Goal: Transaction & Acquisition: Purchase product/service

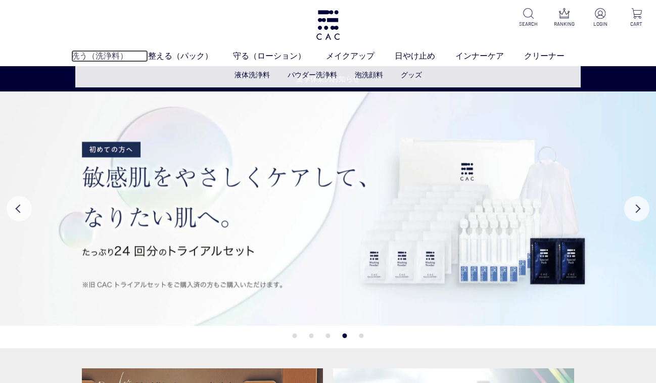
click at [91, 56] on link "洗う（洗浄料）" at bounding box center [109, 56] width 77 height 12
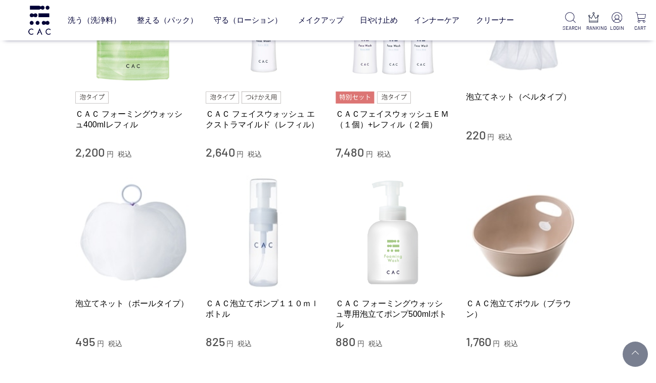
scroll to position [711, 0]
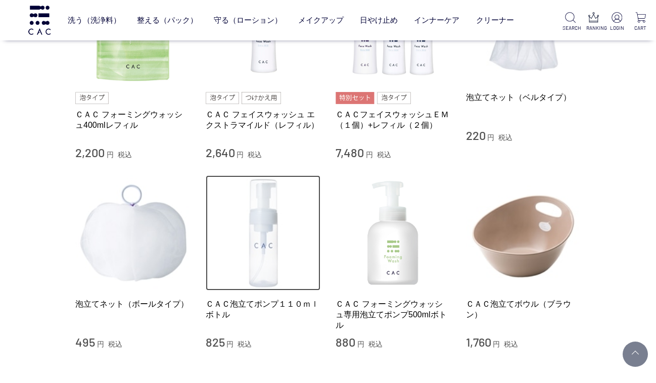
click at [265, 234] on img at bounding box center [263, 232] width 115 height 115
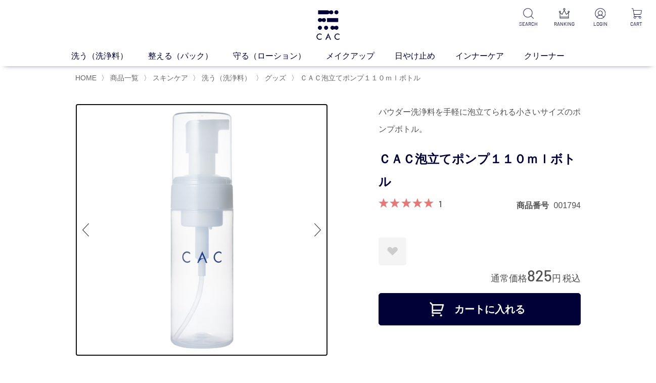
click at [265, 234] on img at bounding box center [201, 230] width 253 height 253
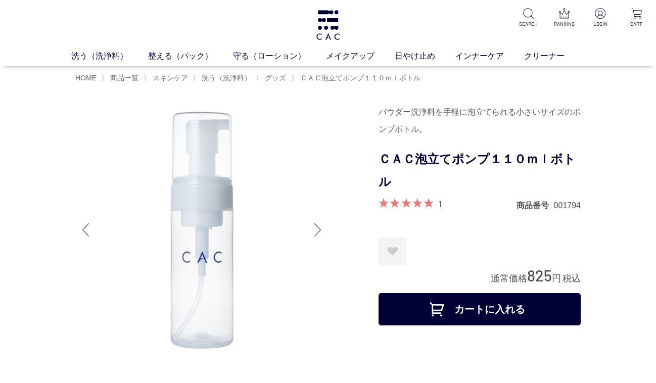
click at [319, 230] on div at bounding box center [318, 230] width 20 height 40
click at [313, 225] on div at bounding box center [318, 230] width 20 height 40
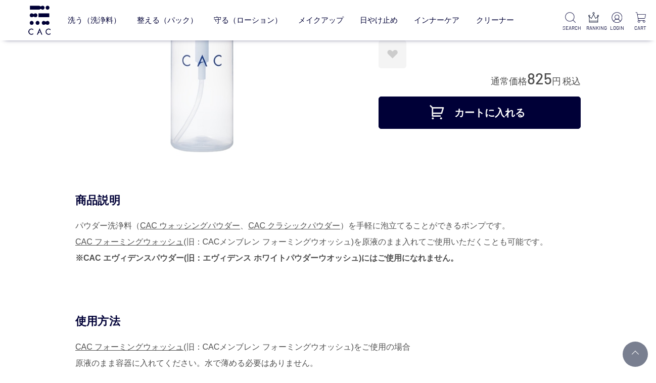
scroll to position [138, 0]
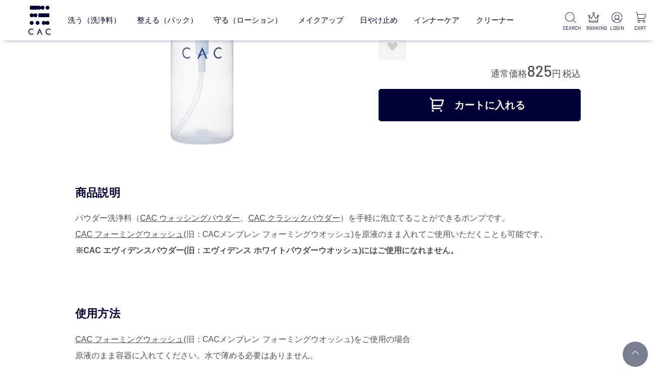
click at [306, 291] on div "商品説明 パウダー洗浄料（ CAC ウォッシングパウダー 、 CAC クラシックパウダー ）を手軽に泡立てることができるポンプです。 CAC フォーミングウォ…" at bounding box center [328, 246] width 506 height 121
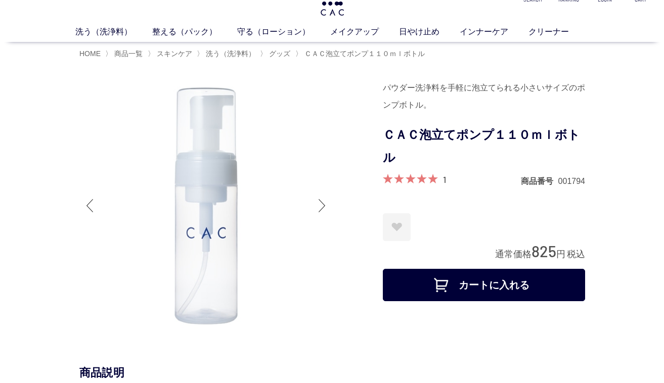
scroll to position [0, 0]
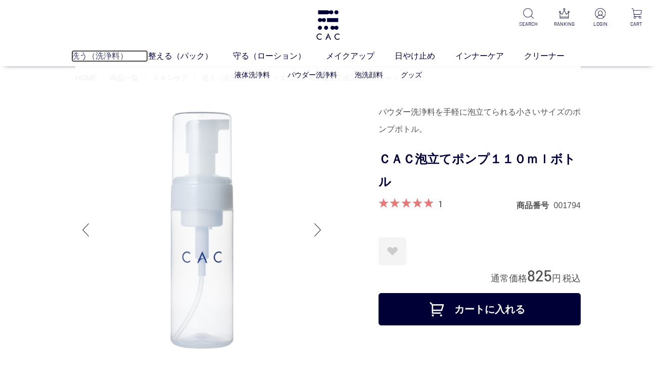
click at [100, 58] on link "洗う（洗浄料）" at bounding box center [109, 56] width 77 height 12
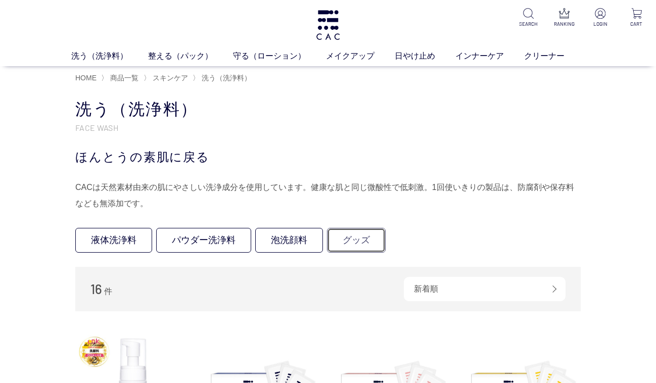
click at [345, 244] on link "グッズ" at bounding box center [356, 240] width 59 height 25
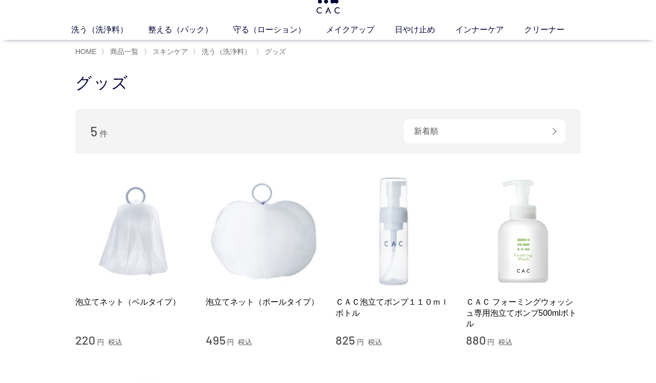
scroll to position [26, 0]
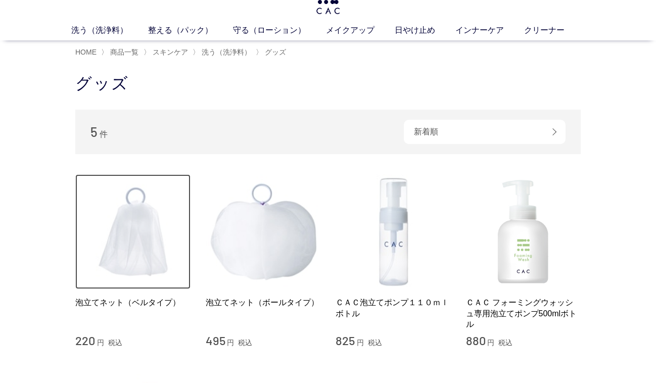
click at [126, 246] on img at bounding box center [132, 231] width 115 height 115
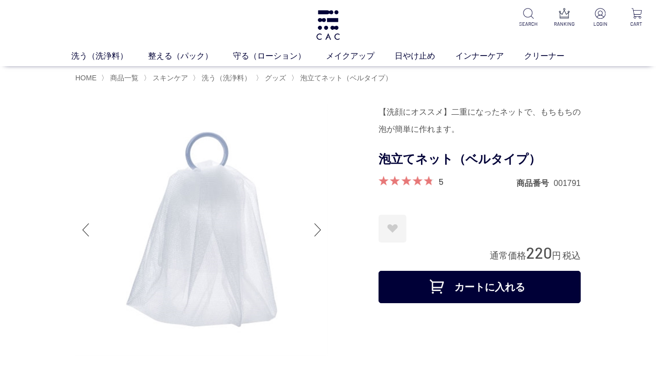
click at [439, 282] on button "カートに入れる" at bounding box center [480, 287] width 202 height 32
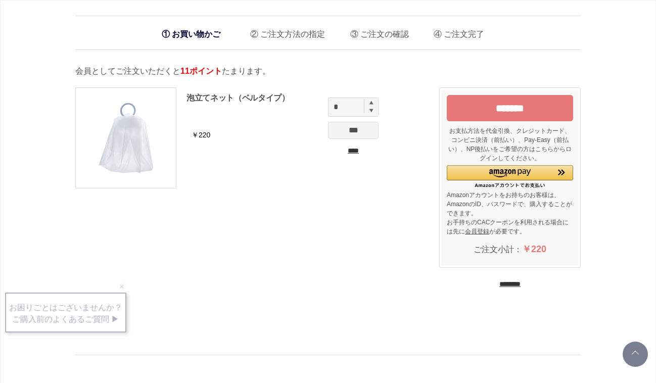
click at [514, 282] on input "********" at bounding box center [510, 285] width 21 height 10
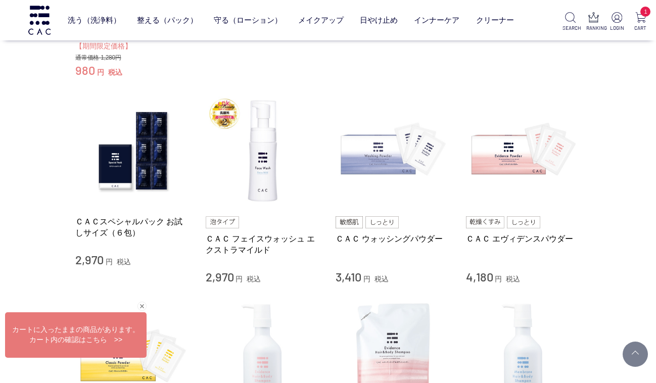
scroll to position [353, 0]
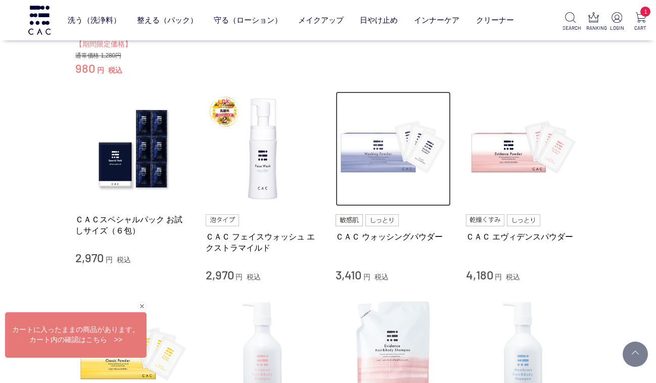
click at [365, 151] on img at bounding box center [393, 149] width 115 height 115
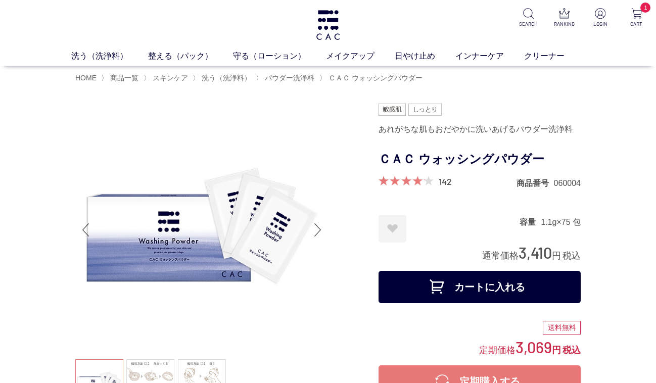
click at [438, 284] on button "カートに入れる" at bounding box center [480, 287] width 202 height 32
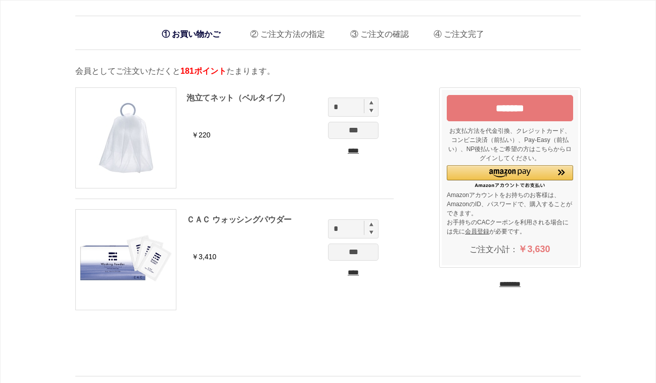
click at [500, 283] on input "********" at bounding box center [510, 285] width 21 height 10
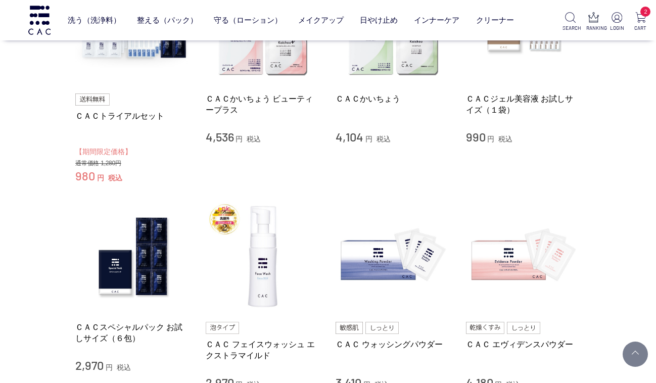
scroll to position [255, 0]
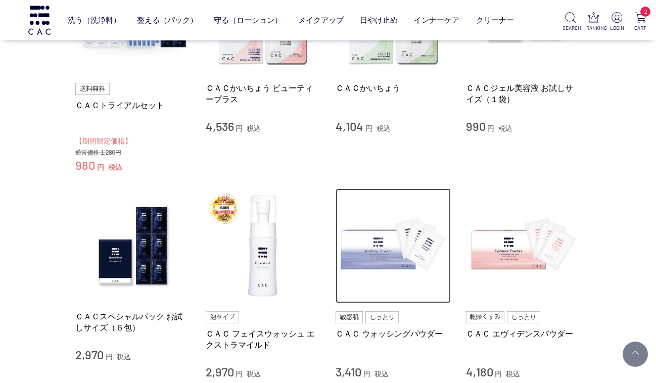
click at [368, 254] on img at bounding box center [393, 246] width 115 height 115
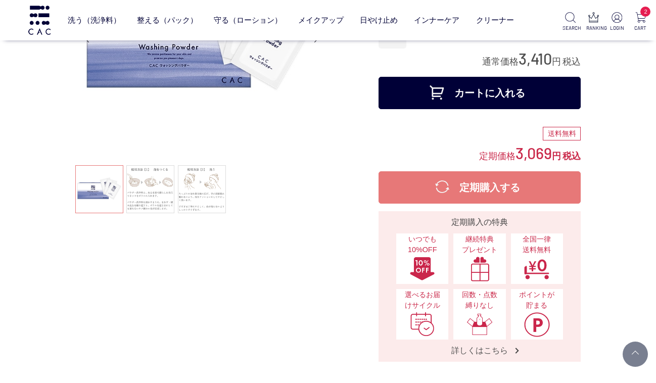
scroll to position [128, 0]
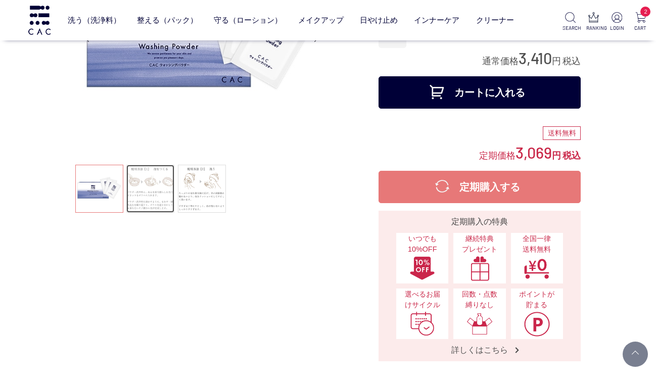
click at [150, 183] on link at bounding box center [150, 189] width 48 height 48
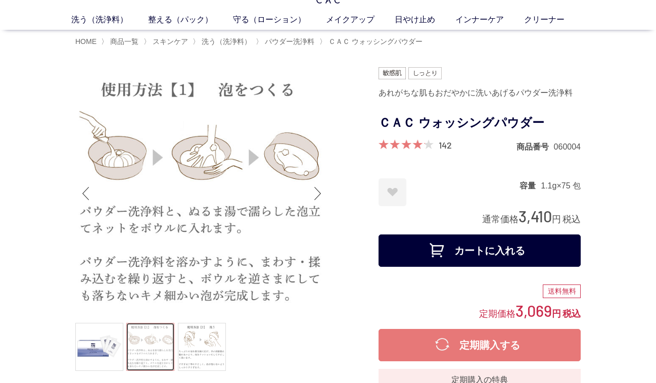
scroll to position [35, 0]
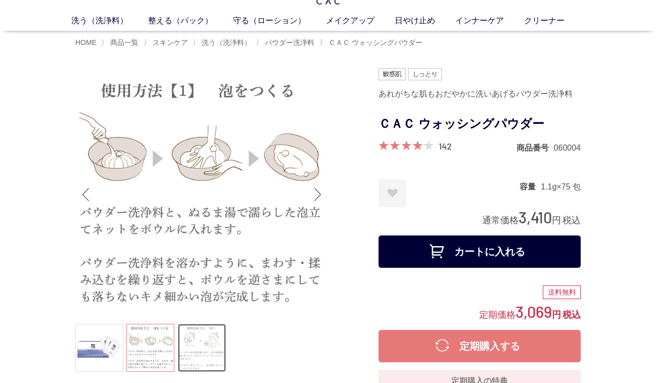
click at [199, 343] on link at bounding box center [202, 348] width 48 height 48
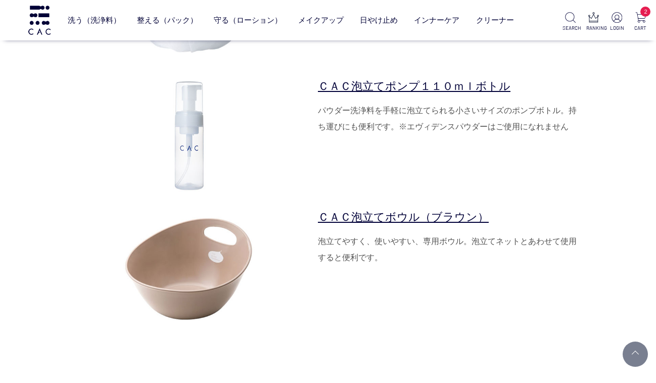
scroll to position [3525, 0]
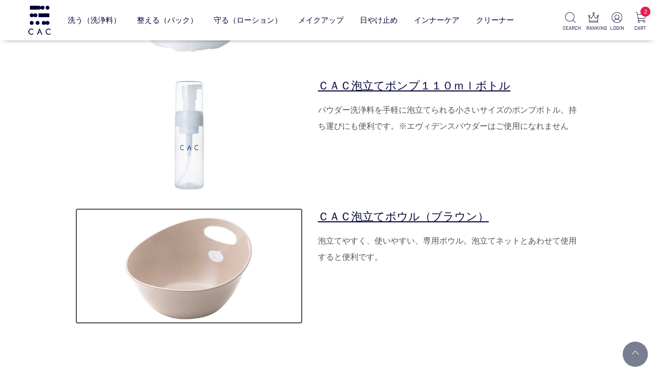
click at [196, 282] on img at bounding box center [189, 266] width 228 height 116
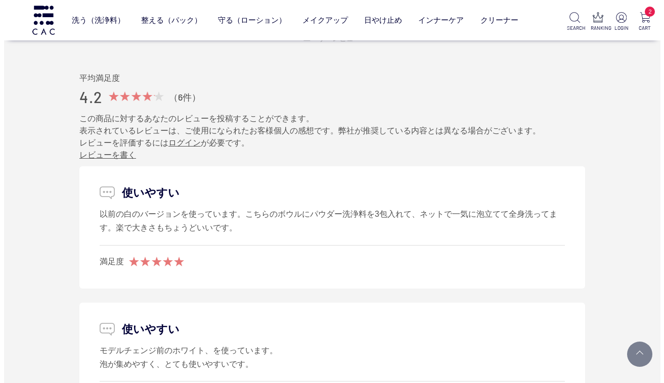
scroll to position [598, 0]
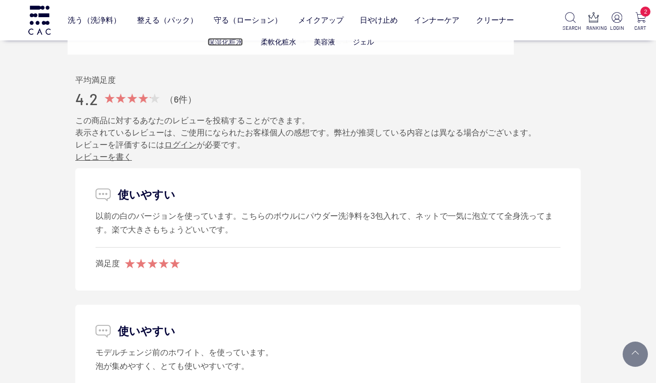
click at [226, 38] on link "保湿化粧水" at bounding box center [225, 42] width 35 height 8
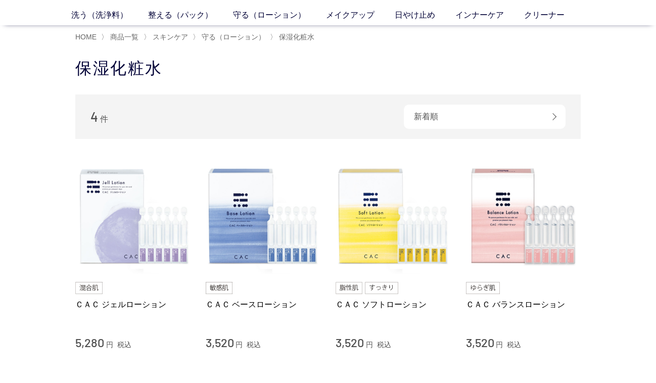
scroll to position [41, 0]
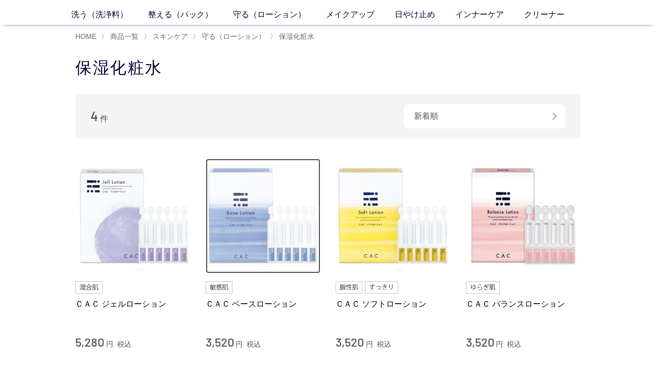
click at [247, 220] on img at bounding box center [263, 216] width 115 height 115
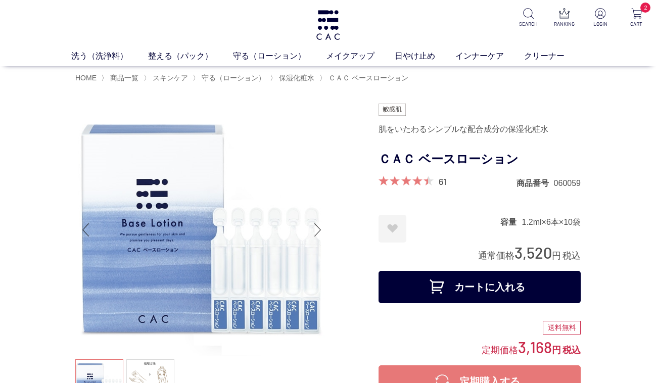
click at [456, 283] on button "カートに入れる" at bounding box center [480, 287] width 202 height 32
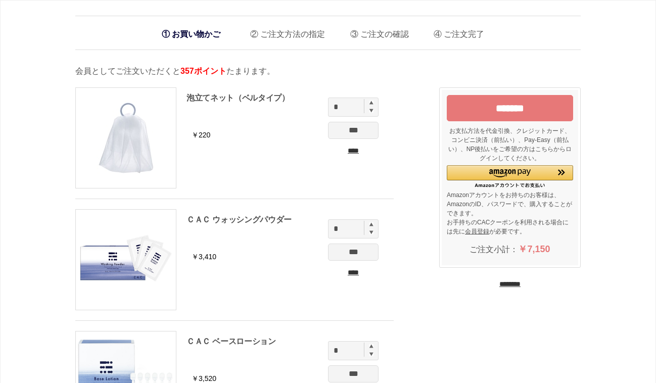
click at [456, 283] on div "********" at bounding box center [510, 283] width 142 height 11
click at [500, 281] on input "********" at bounding box center [510, 285] width 21 height 10
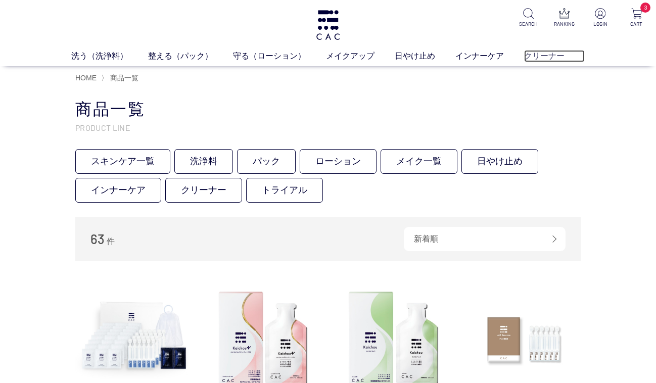
click at [547, 54] on link "クリーナー" at bounding box center [554, 56] width 61 height 12
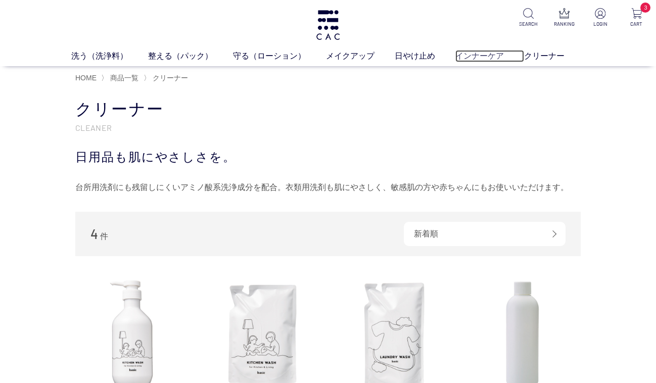
click at [472, 54] on link "インナーケア" at bounding box center [490, 56] width 69 height 12
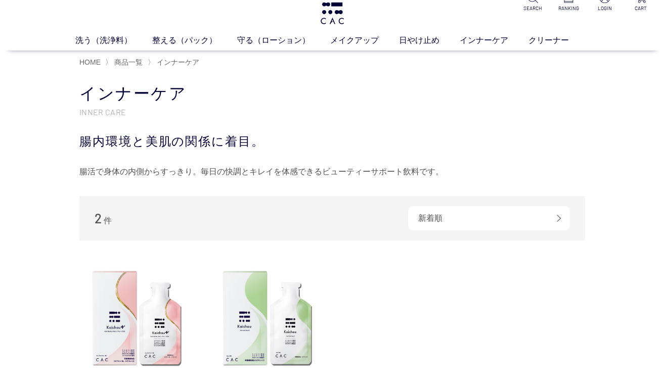
scroll to position [7, 0]
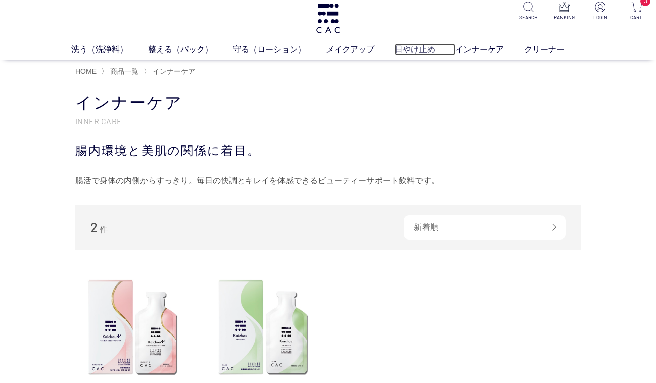
click at [421, 48] on link "日やけ止め" at bounding box center [425, 49] width 61 height 12
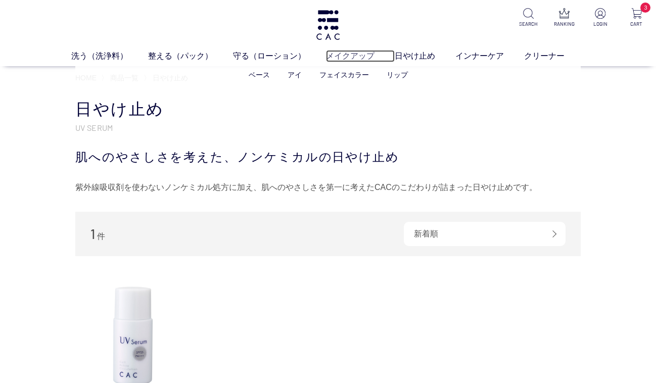
click at [349, 56] on link "メイクアップ" at bounding box center [360, 56] width 69 height 12
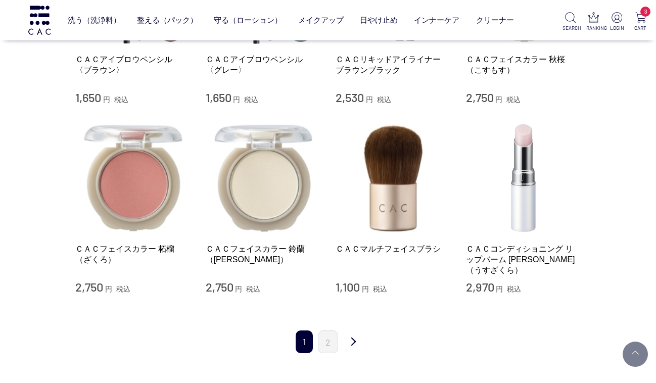
scroll to position [932, 0]
click at [328, 330] on link "2" at bounding box center [328, 341] width 20 height 23
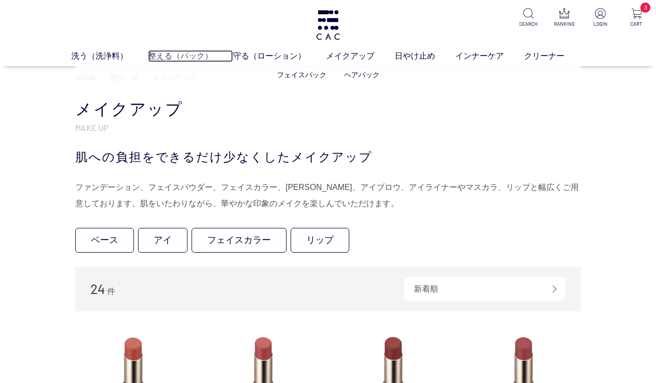
click at [169, 54] on link "整える（パック）" at bounding box center [190, 56] width 85 height 12
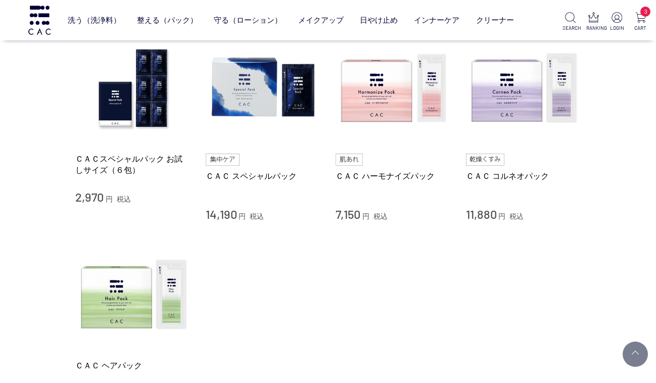
scroll to position [234, 0]
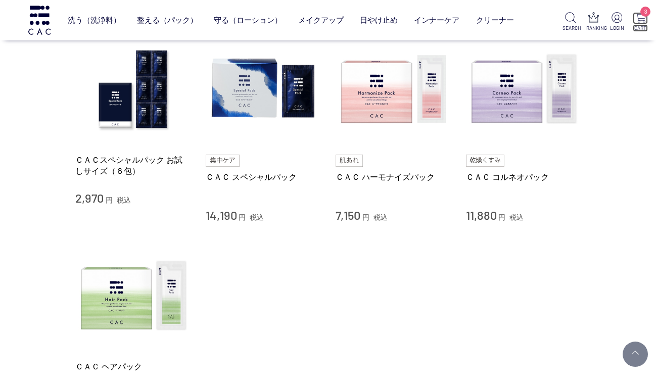
click at [641, 17] on img at bounding box center [641, 17] width 11 height 11
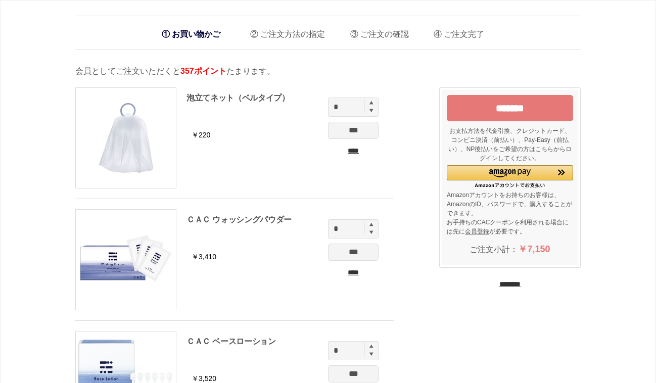
click at [371, 224] on img at bounding box center [372, 225] width 4 height 4
type input "*"
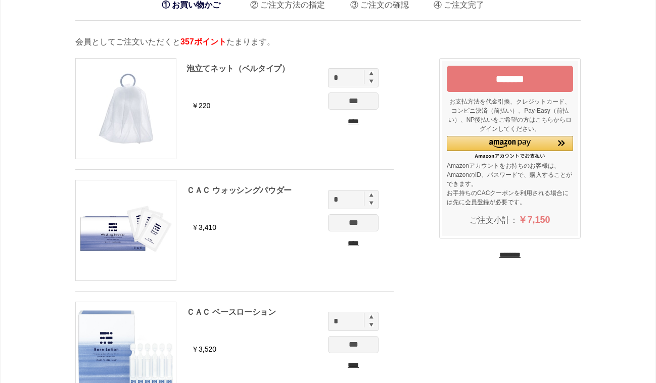
scroll to position [33, 0]
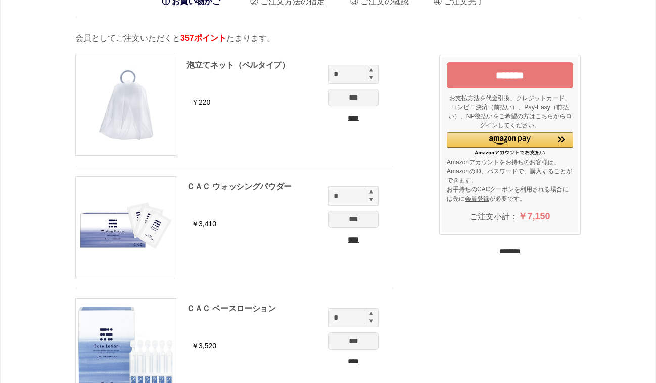
click at [373, 313] on img at bounding box center [372, 314] width 4 height 4
type input "*"
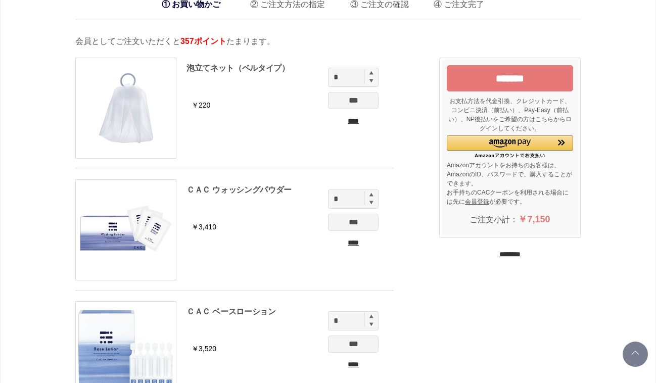
scroll to position [0, 0]
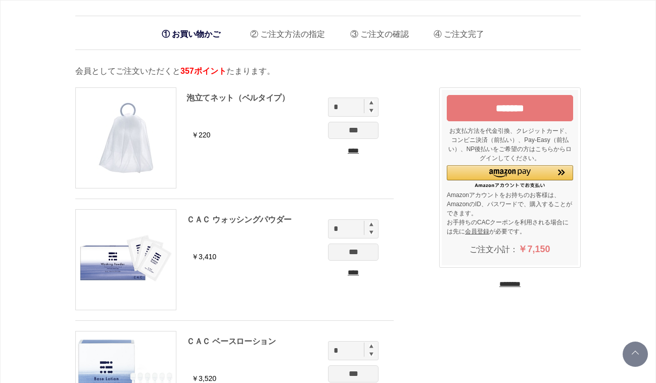
click at [370, 103] on img at bounding box center [372, 103] width 4 height 4
type input "*"
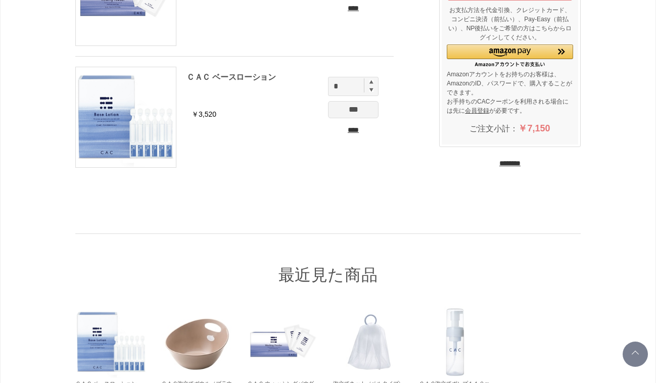
scroll to position [262, 0]
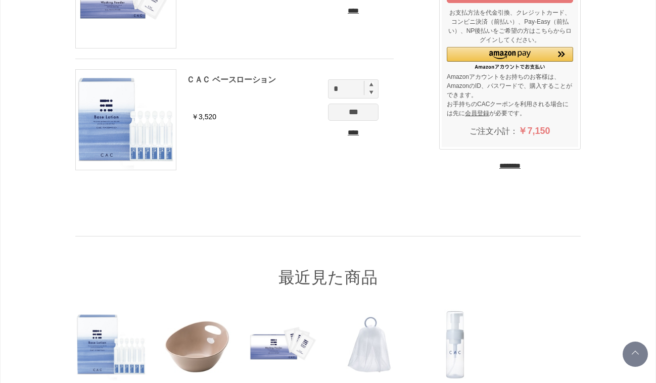
click at [350, 112] on input "***" at bounding box center [353, 112] width 51 height 17
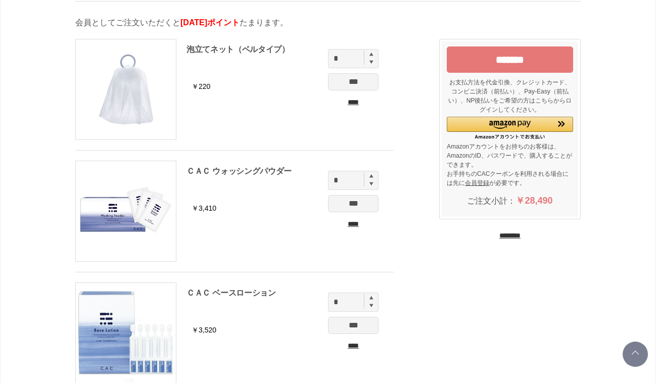
scroll to position [48, 0]
click at [503, 55] on input "*******" at bounding box center [510, 60] width 126 height 26
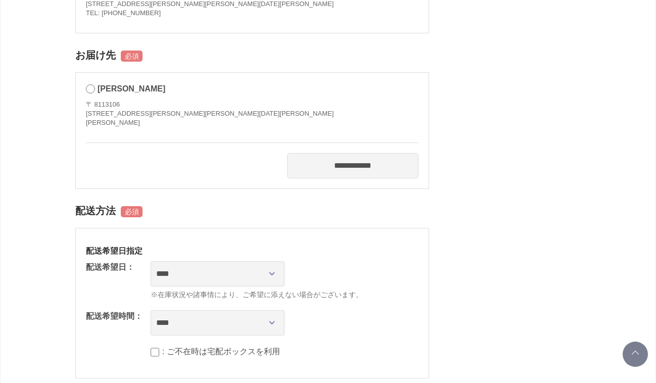
scroll to position [398, 0]
click at [229, 277] on select "**********" at bounding box center [218, 273] width 134 height 25
select select "********"
click at [151, 261] on select "**********" at bounding box center [218, 273] width 134 height 25
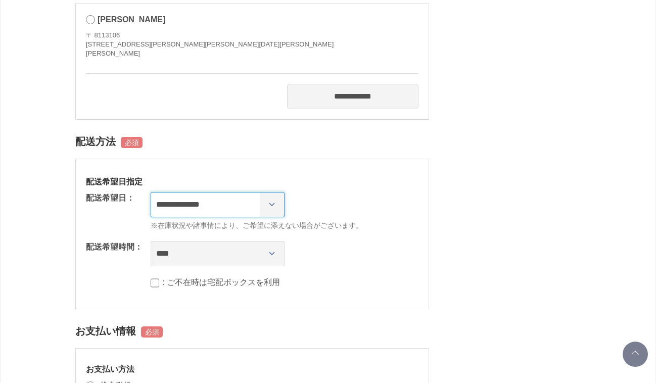
scroll to position [467, 0]
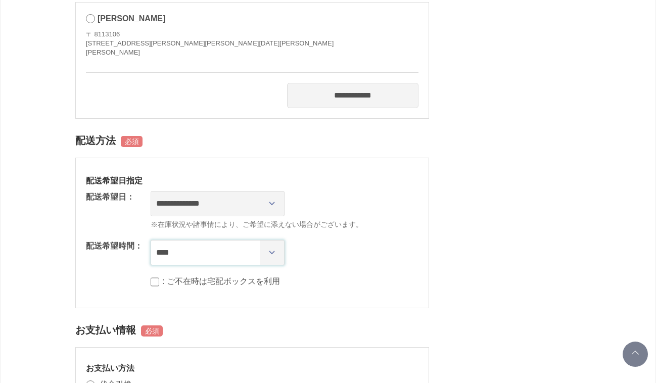
click at [248, 258] on select "**** *** ****** ****** ****** ******" at bounding box center [218, 252] width 134 height 25
select select "**"
click at [151, 240] on select "**** *** ****** ****** ****** ******" at bounding box center [218, 252] width 134 height 25
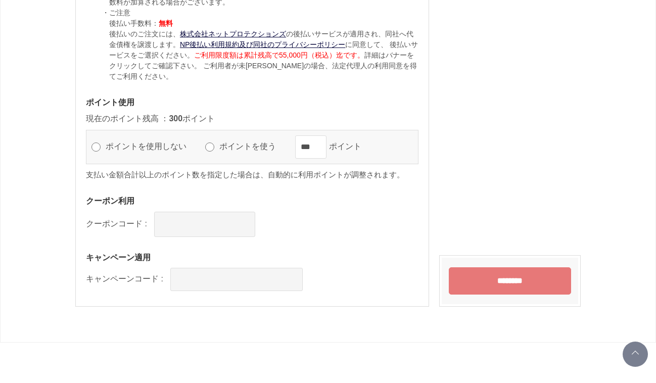
scroll to position [1085, 0]
click at [479, 278] on input "********" at bounding box center [510, 280] width 122 height 27
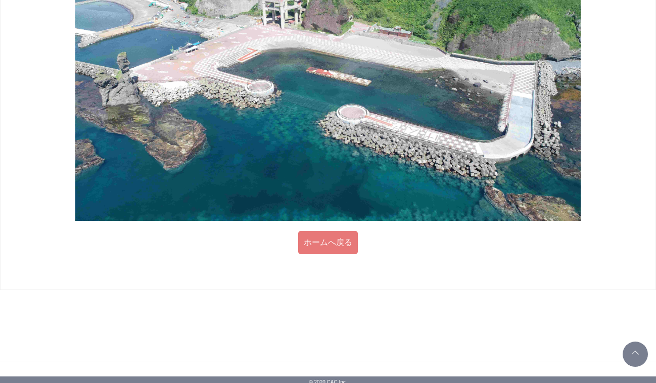
scroll to position [549, 0]
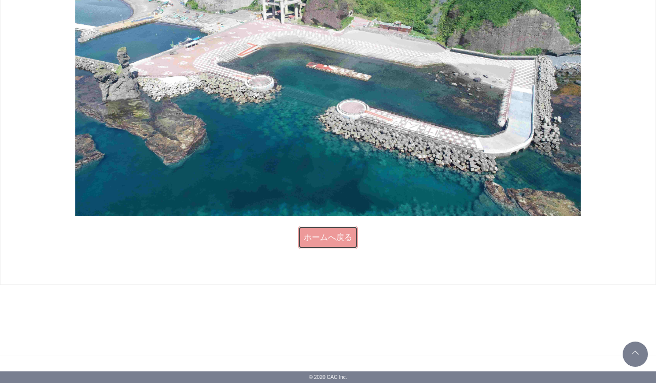
click at [336, 233] on link "ホームへ戻る" at bounding box center [328, 237] width 60 height 23
